Goal: Task Accomplishment & Management: Use online tool/utility

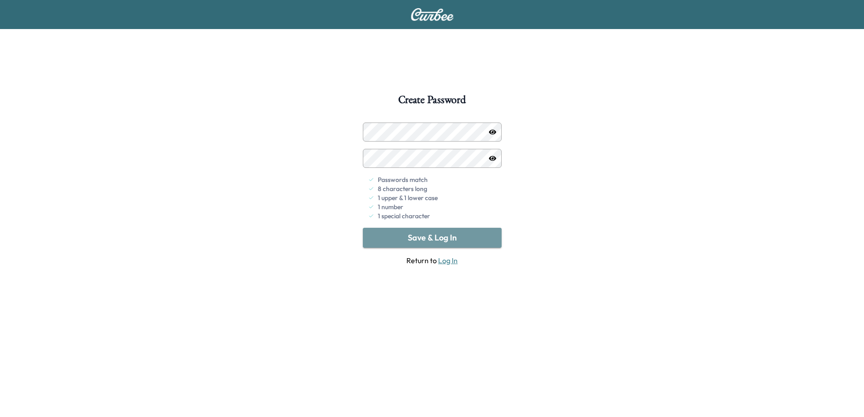
click at [452, 236] on button "Save & Log In" at bounding box center [432, 238] width 139 height 20
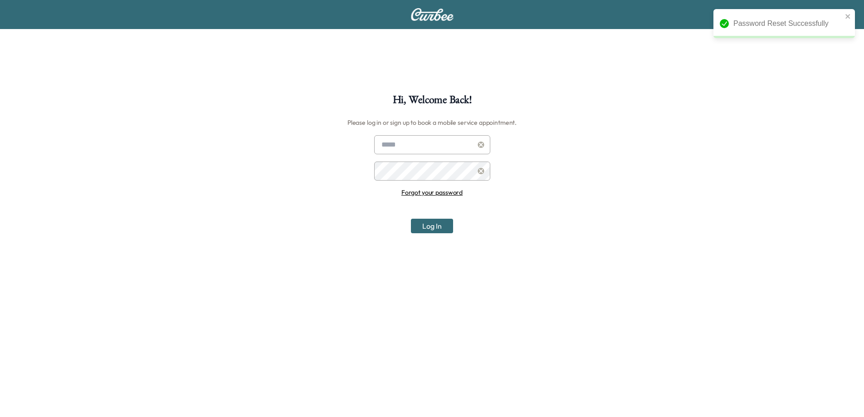
click at [395, 144] on input "text" at bounding box center [432, 144] width 116 height 19
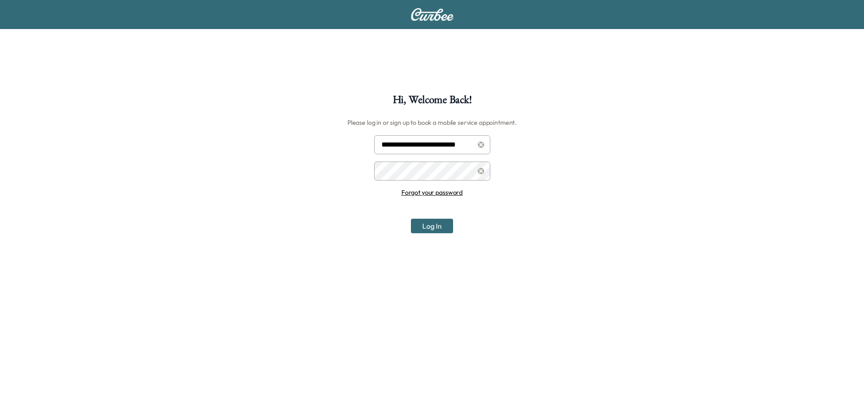
scroll to position [0, 0]
type input "**********"
click at [443, 228] on button "Log In" at bounding box center [432, 225] width 42 height 15
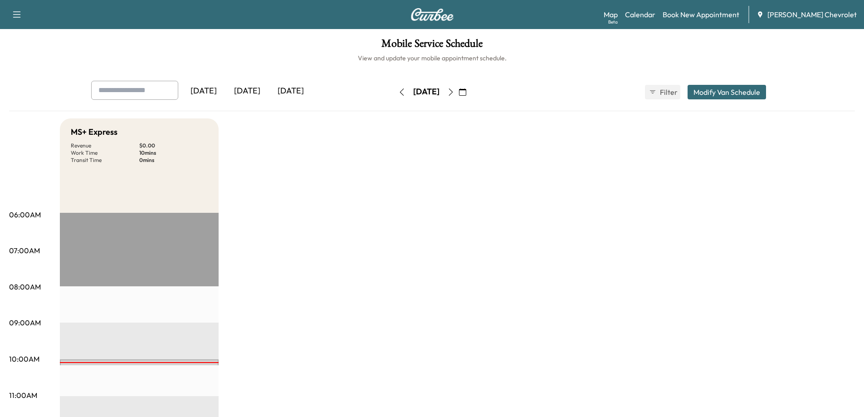
click at [297, 89] on div "[DATE]" at bounding box center [291, 91] width 44 height 21
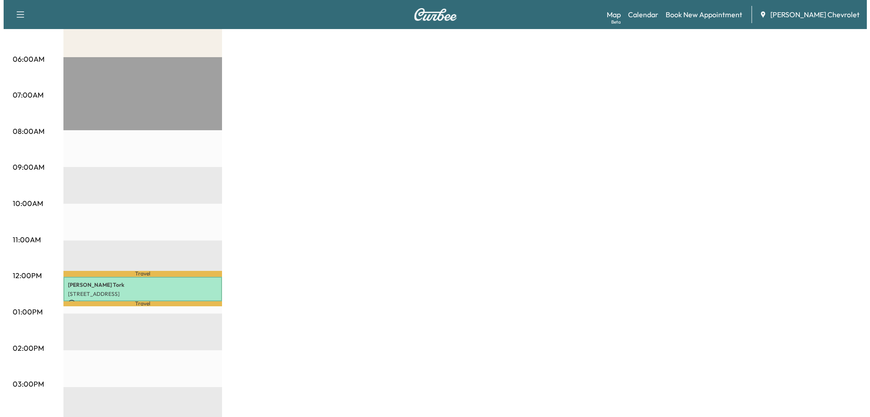
scroll to position [181, 0]
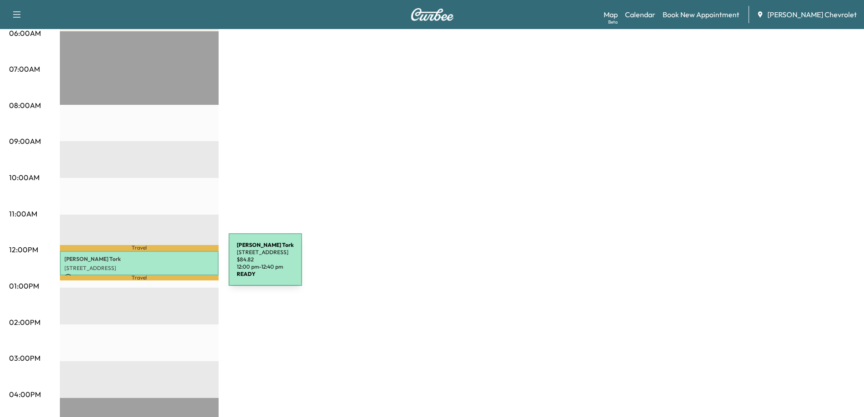
click at [160, 265] on p "[STREET_ADDRESS]" at bounding box center [139, 267] width 150 height 7
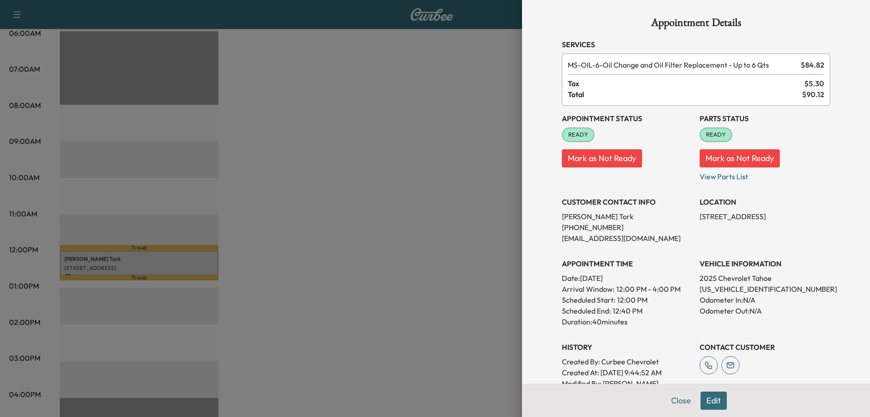
scroll to position [0, 0]
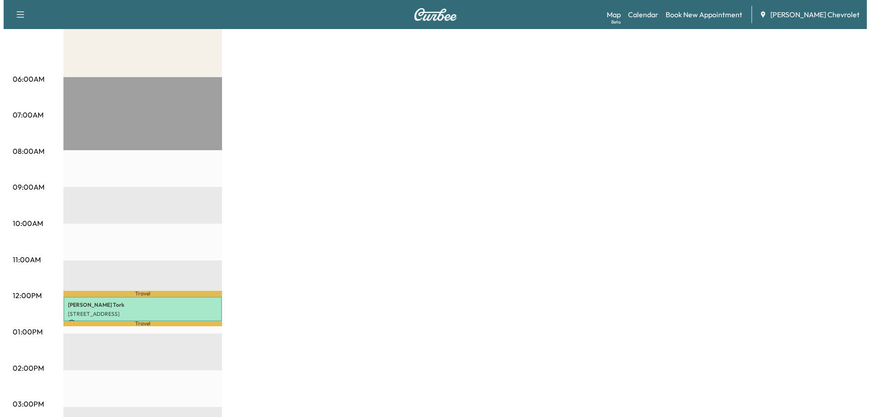
scroll to position [136, 0]
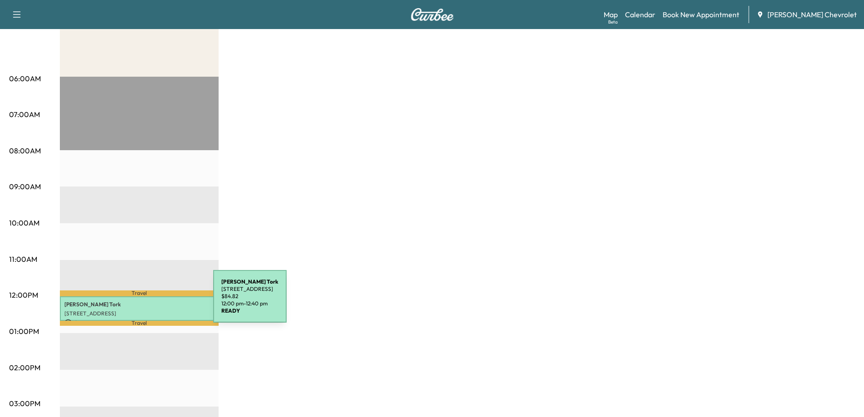
click at [145, 301] on p "Amir Tork" at bounding box center [139, 304] width 150 height 7
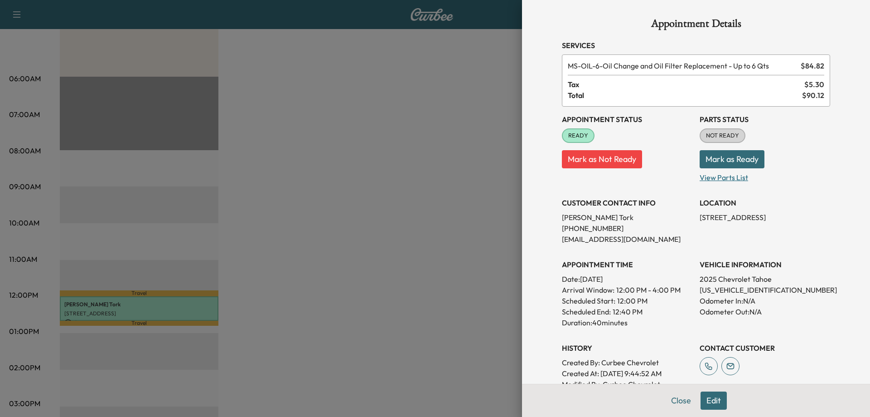
click at [714, 177] on p "View Parts List" at bounding box center [765, 175] width 131 height 15
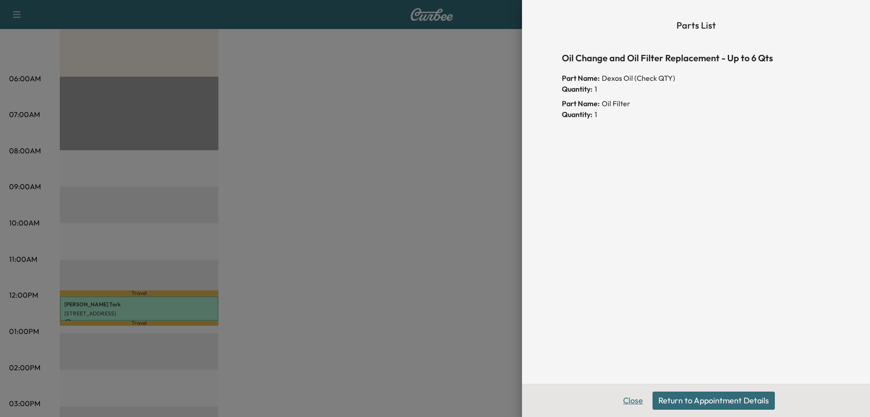
click at [630, 400] on button "Close" at bounding box center [633, 400] width 32 height 18
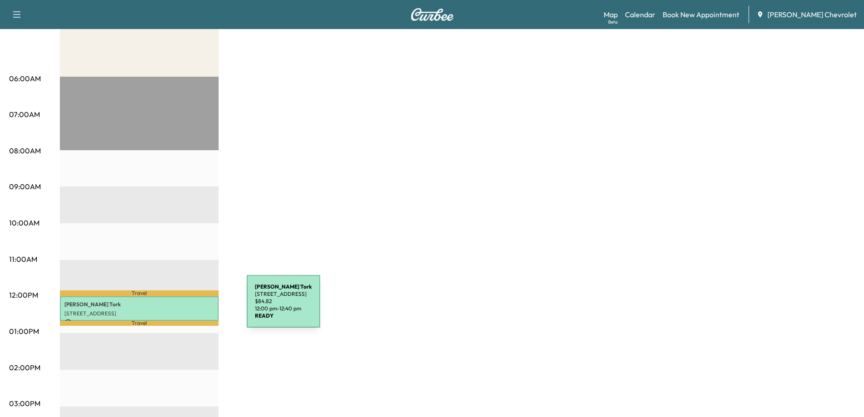
click at [179, 306] on div "Amir Tork 200 Westgate Dr, Brockton, MA 02301, USA $ 84.82 12:00 pm - 12:40 pm" at bounding box center [139, 308] width 159 height 24
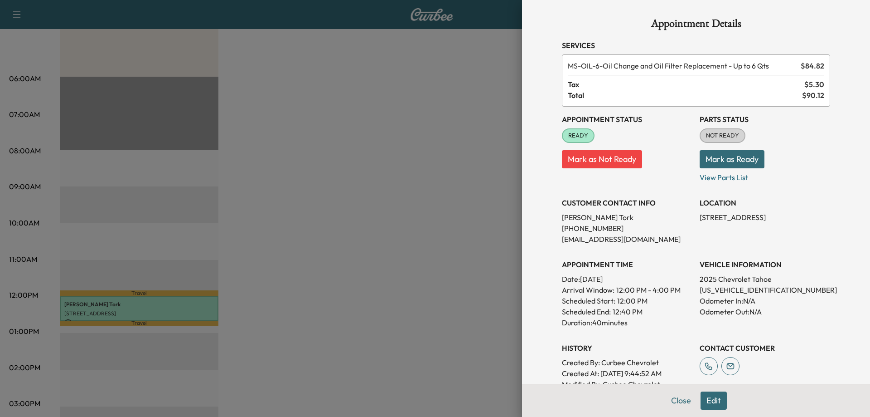
click at [721, 158] on button "Mark as Ready" at bounding box center [732, 159] width 65 height 18
click at [743, 153] on button "Mark as Not Ready" at bounding box center [740, 159] width 80 height 18
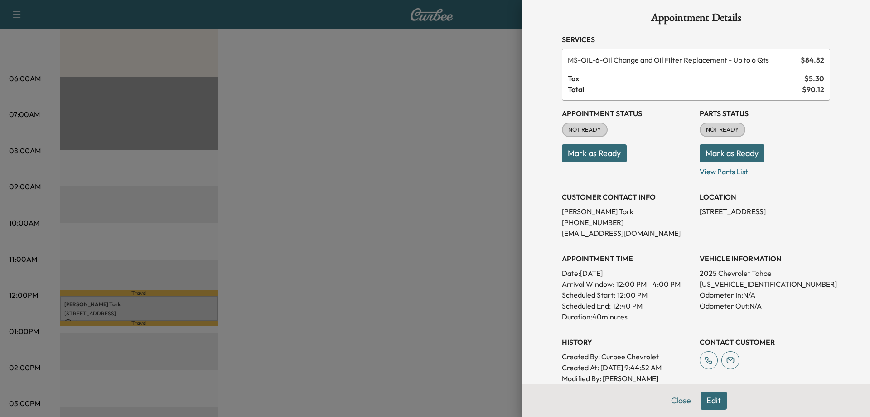
scroll to position [0, 0]
